Goal: Transaction & Acquisition: Purchase product/service

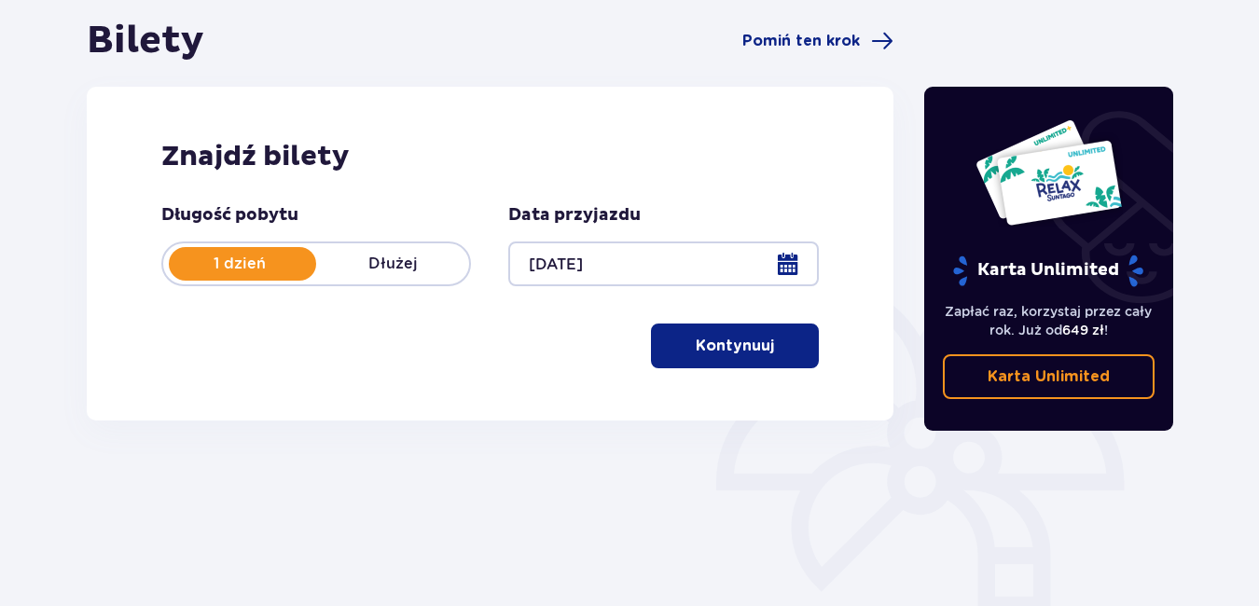
scroll to position [182, 0]
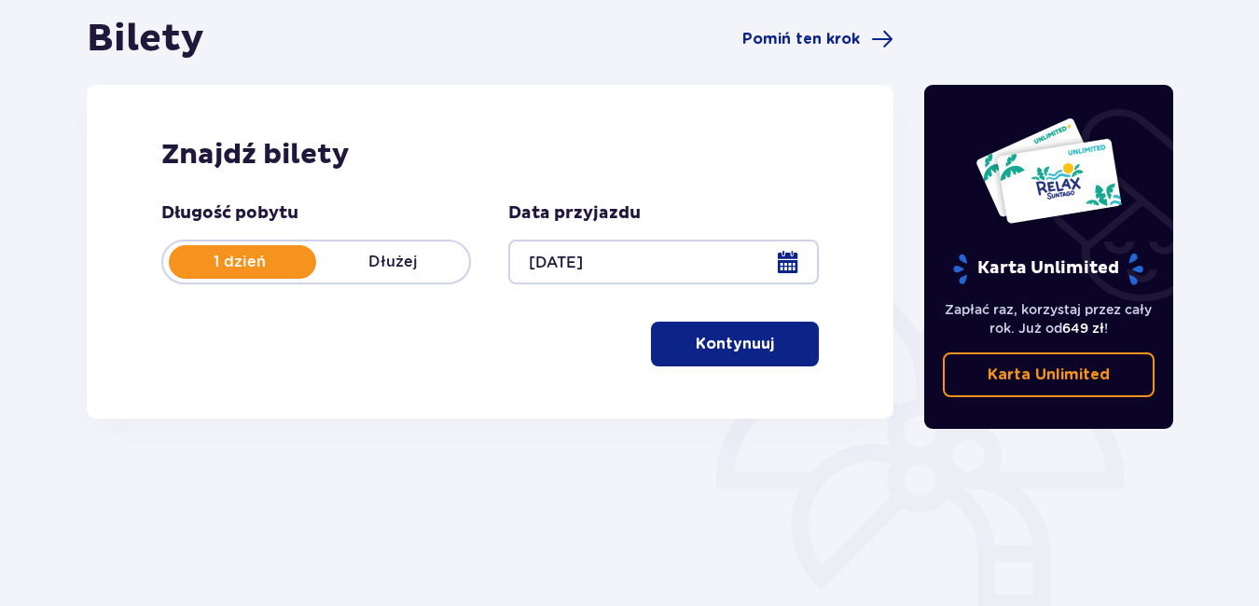
click at [721, 347] on p "Kontynuuj" at bounding box center [735, 344] width 78 height 21
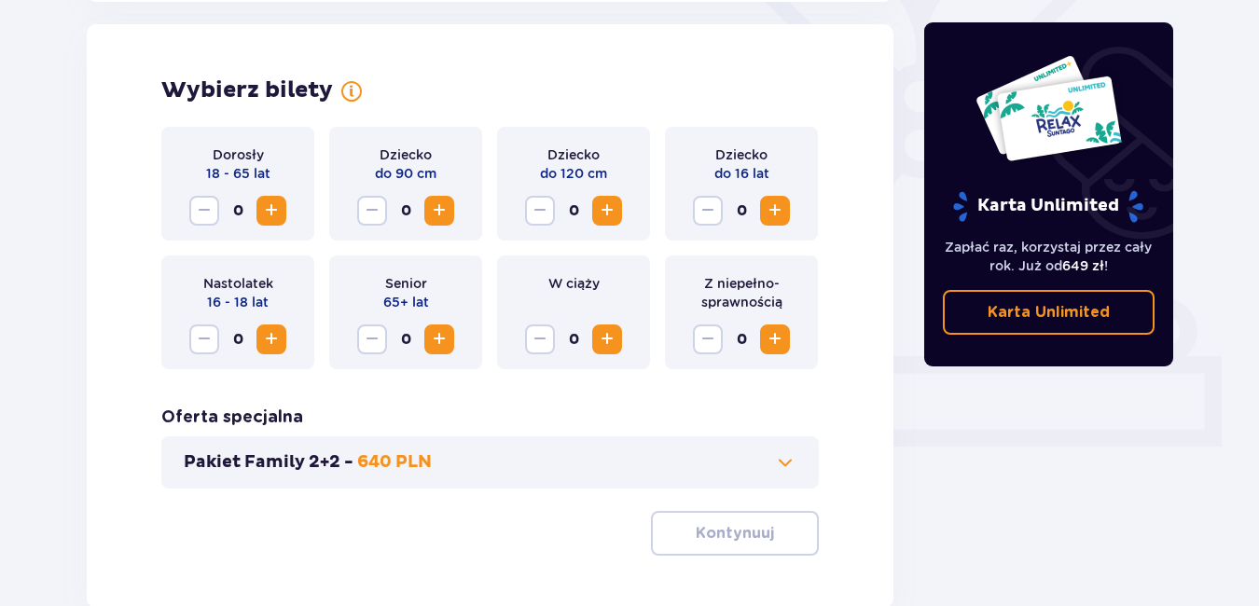
scroll to position [518, 0]
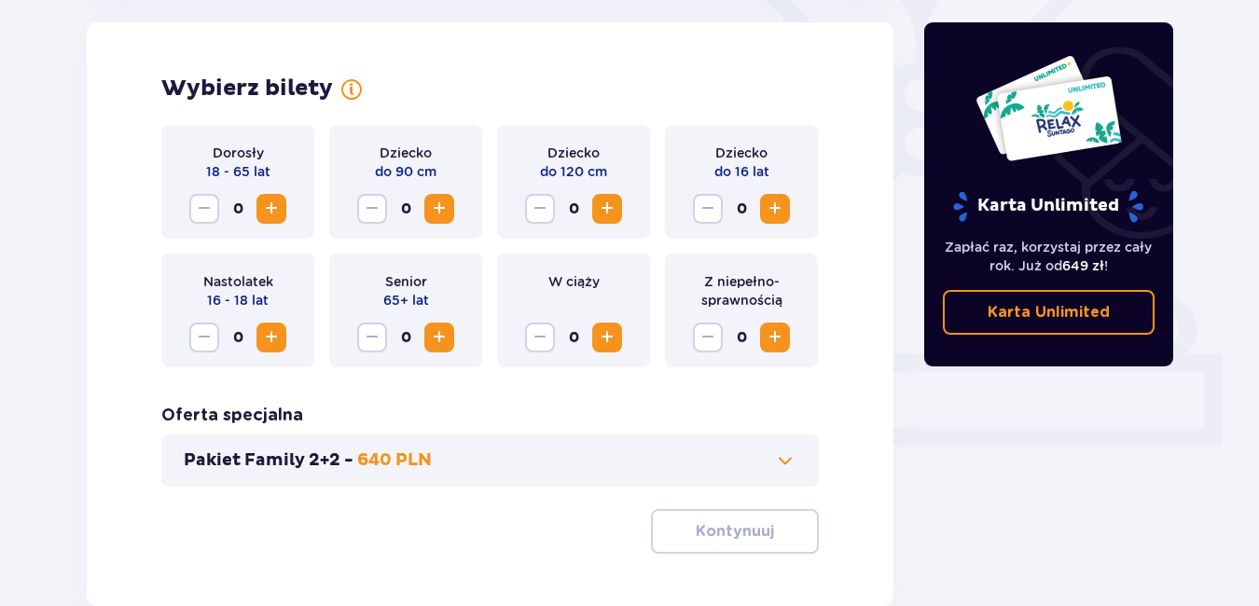
click at [276, 207] on span "Zwiększ" at bounding box center [271, 209] width 22 height 22
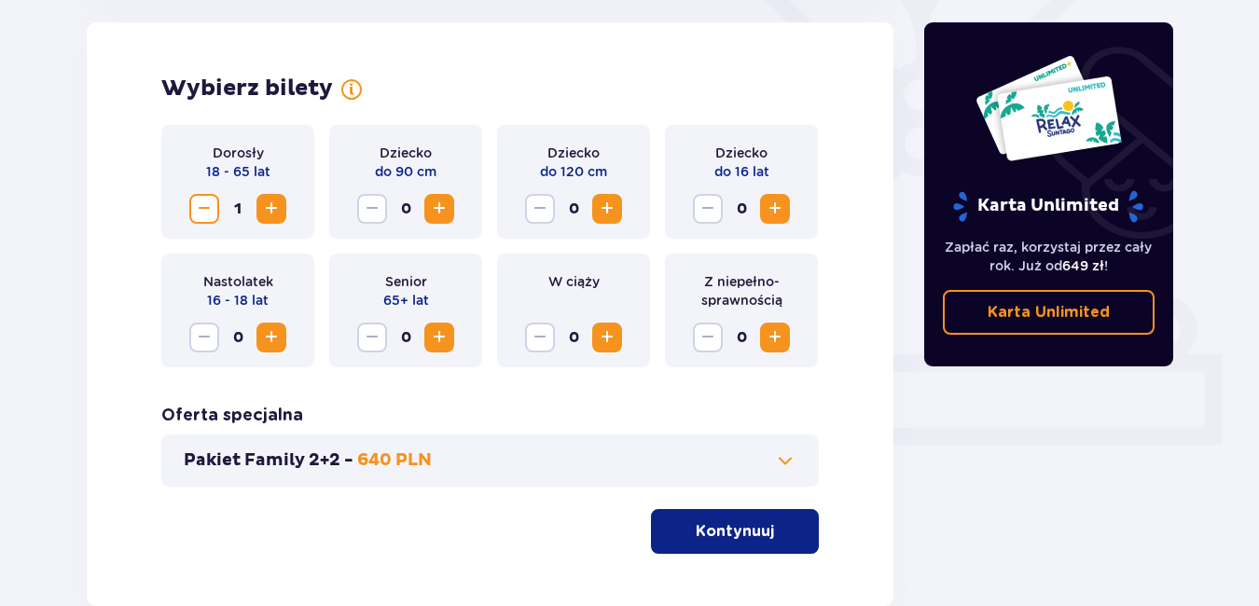
click at [276, 207] on span "Zwiększ" at bounding box center [271, 209] width 22 height 22
click at [615, 209] on span "Zwiększ" at bounding box center [607, 209] width 22 height 22
click at [720, 534] on p "Kontynuuj" at bounding box center [735, 531] width 78 height 21
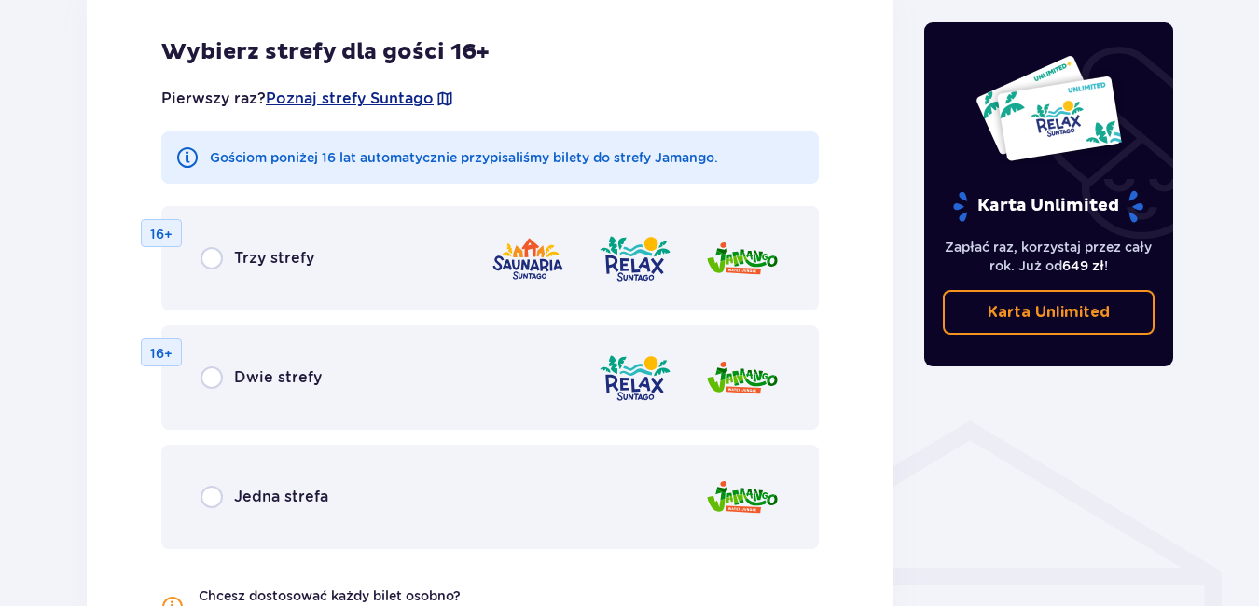
scroll to position [1098, 0]
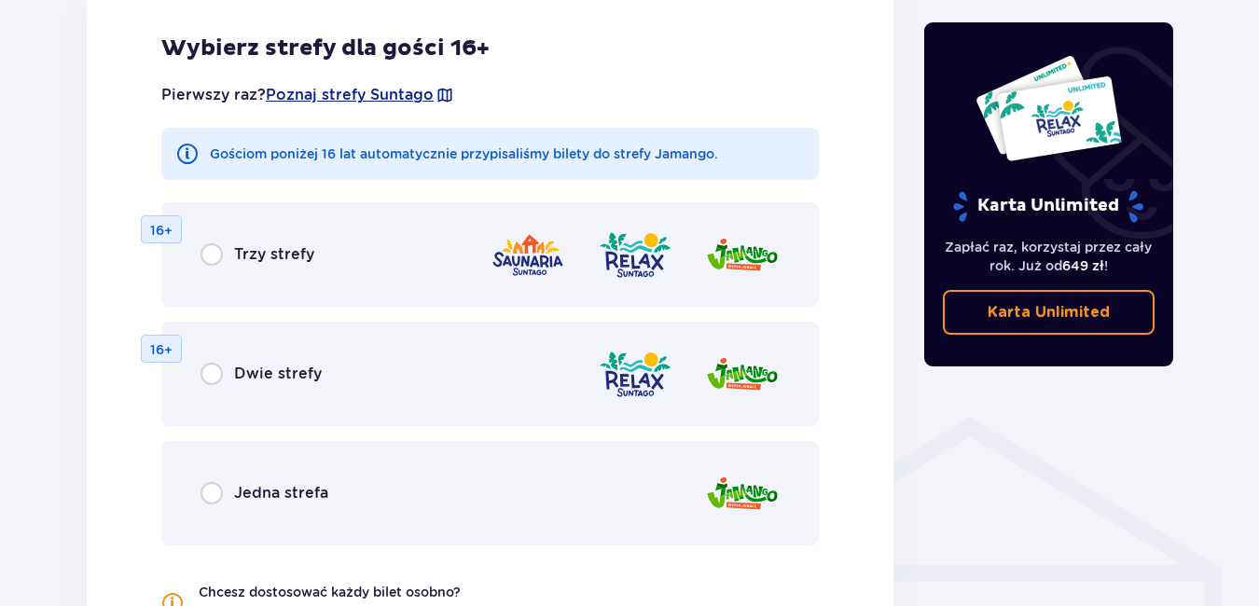
click at [214, 490] on input "radio" at bounding box center [211, 493] width 22 height 22
radio input "true"
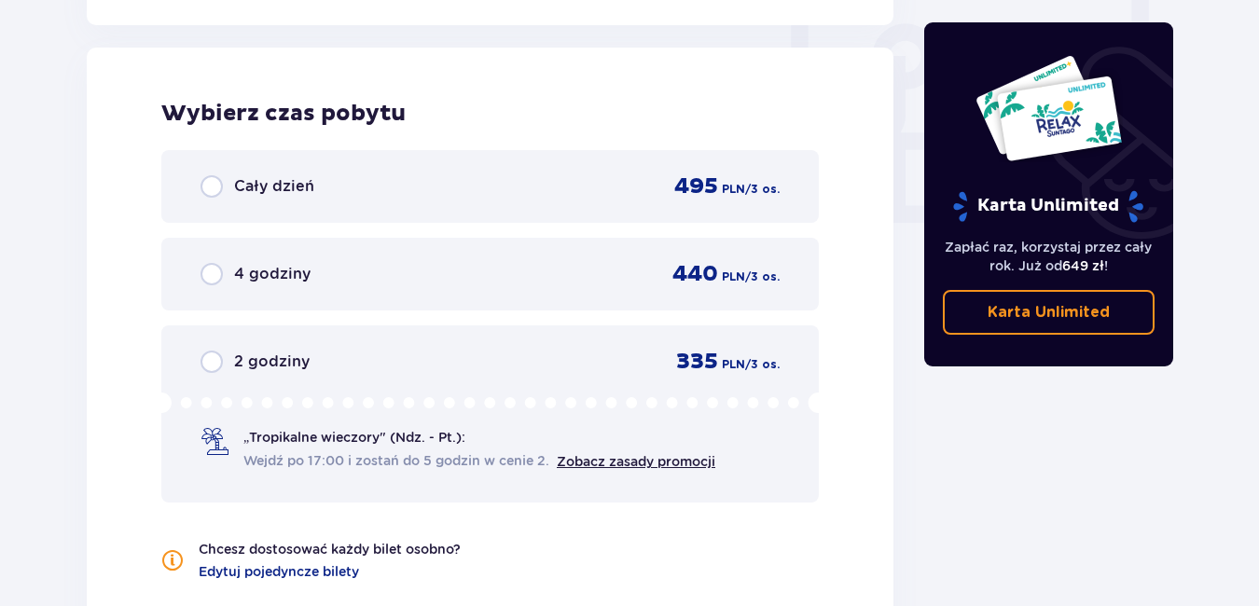
scroll to position [1751, 0]
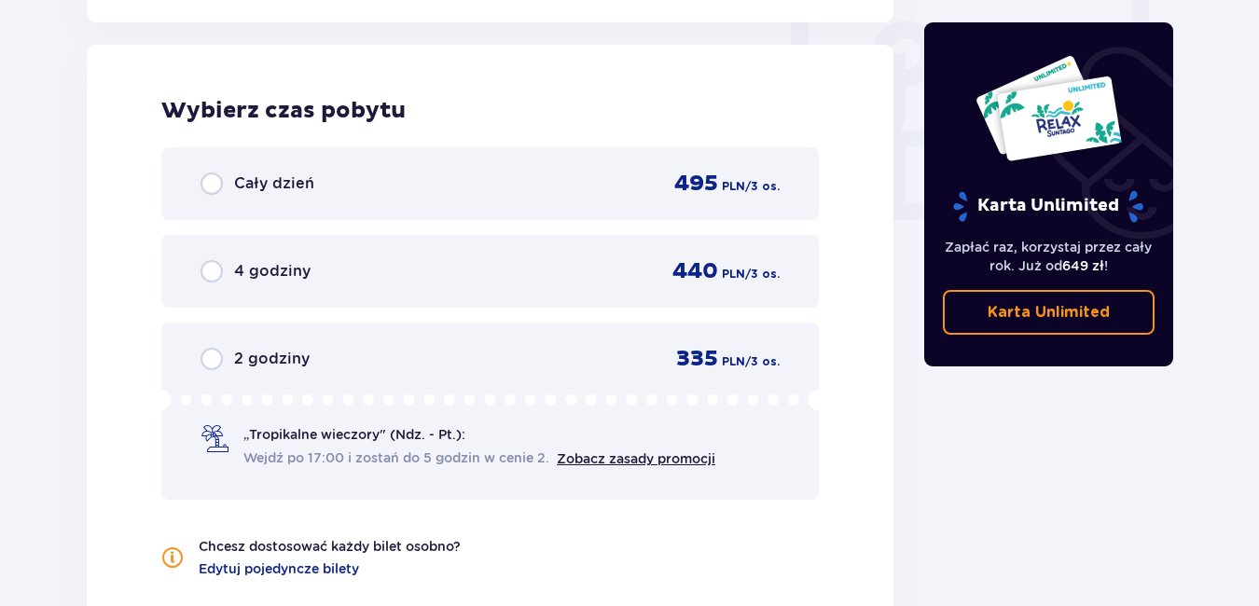
click at [214, 269] on input "radio" at bounding box center [211, 271] width 22 height 22
radio input "true"
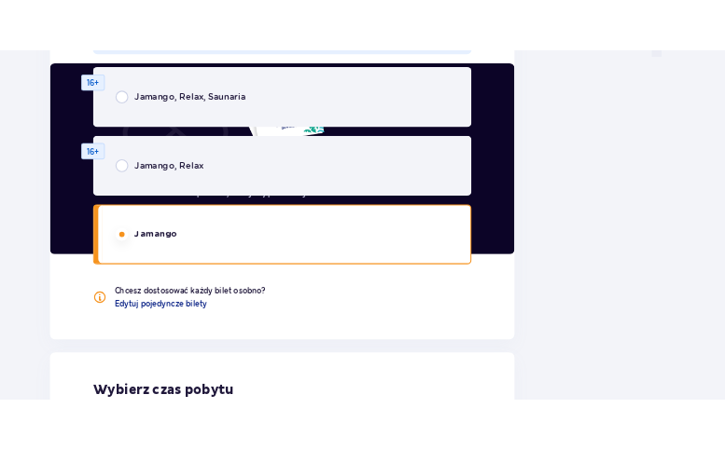
scroll to position [1989, 0]
